Goal: Check status: Check status

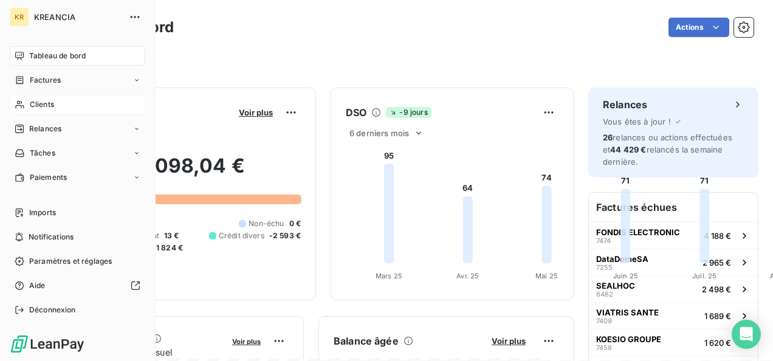
click at [23, 105] on icon at bounding box center [20, 105] width 10 height 10
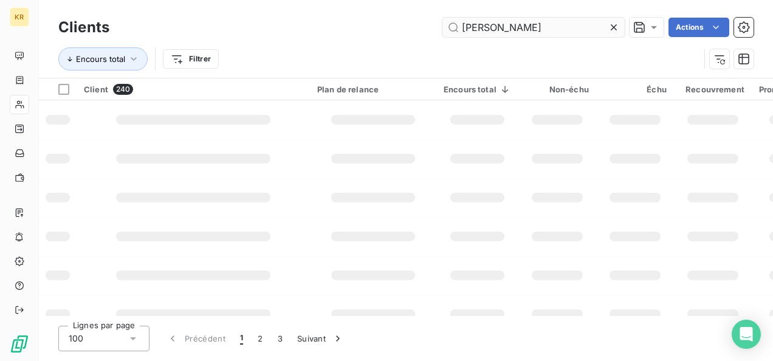
type input "[PERSON_NAME]"
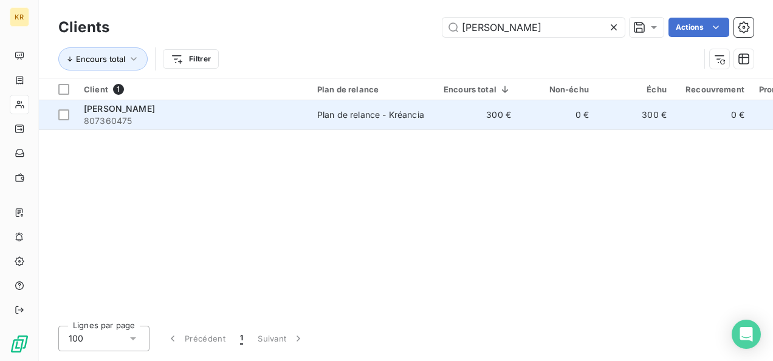
click at [312, 108] on td "Plan de relance - Kréancia" at bounding box center [373, 114] width 126 height 29
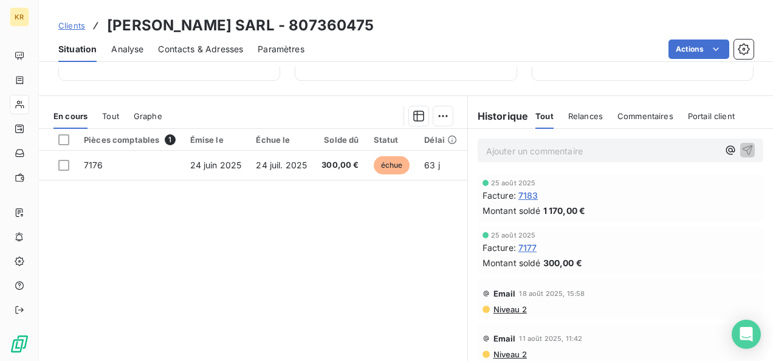
scroll to position [253, 0]
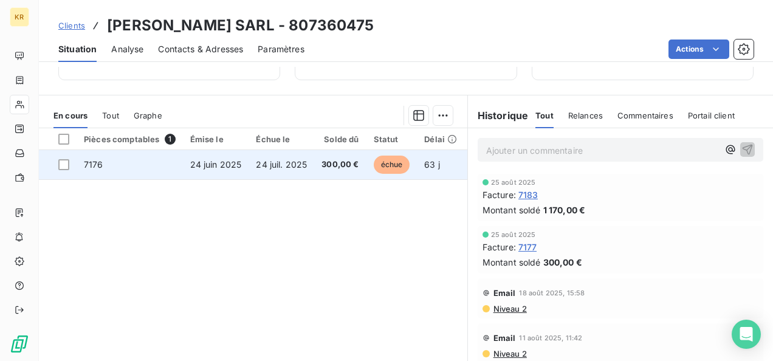
click at [315, 168] on td "300,00 €" at bounding box center [340, 164] width 52 height 29
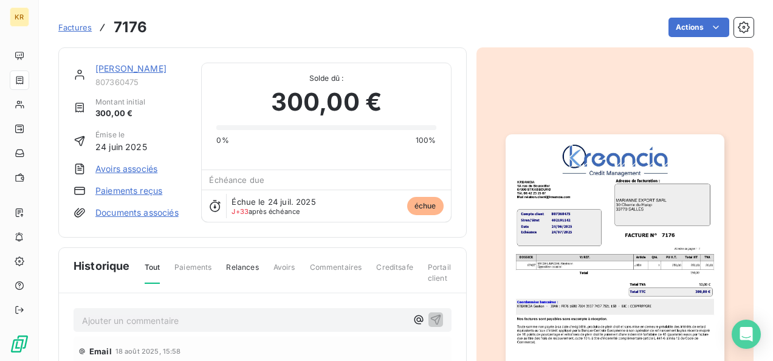
drag, startPoint x: 608, startPoint y: 201, endPoint x: 562, endPoint y: 231, distance: 55.3
click at [562, 231] on img "button" at bounding box center [615, 288] width 219 height 309
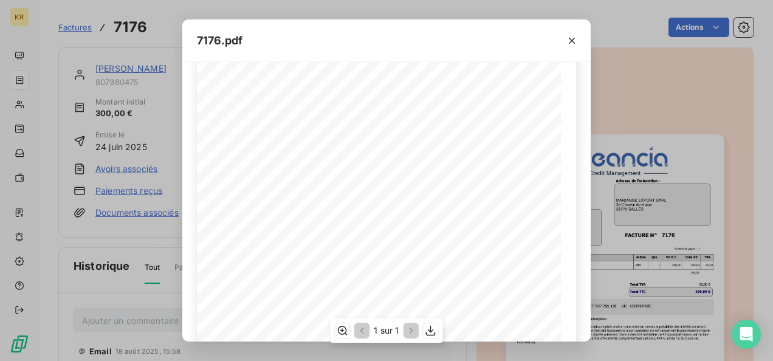
scroll to position [41, 0]
click at [572, 41] on icon "button" at bounding box center [572, 41] width 12 height 12
